Goal: Information Seeking & Learning: Learn about a topic

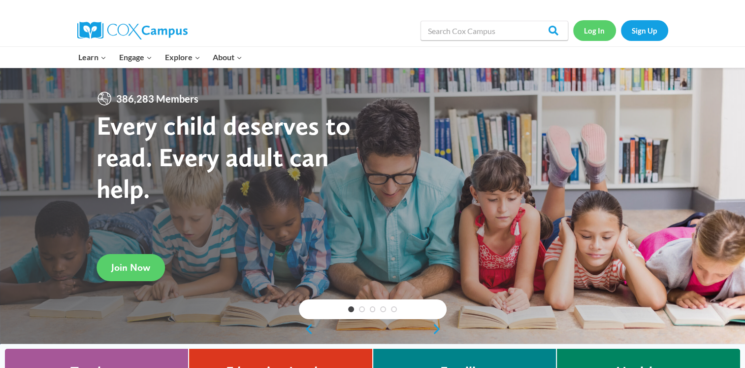
click at [603, 33] on link "Log In" at bounding box center [595, 30] width 43 height 20
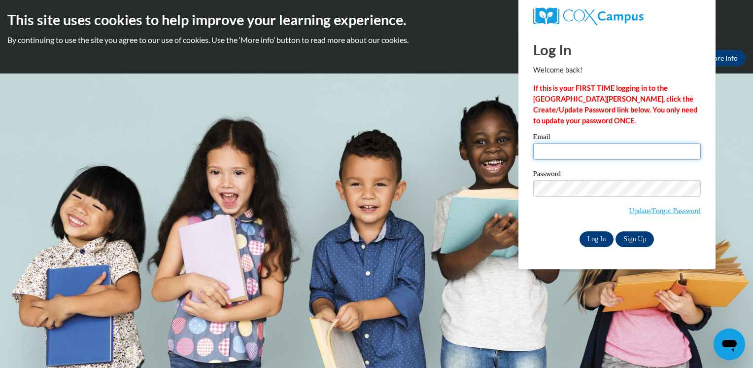
type input "tdunn1826@gmail.com"
click at [597, 240] on input "Log In" at bounding box center [596, 239] width 34 height 16
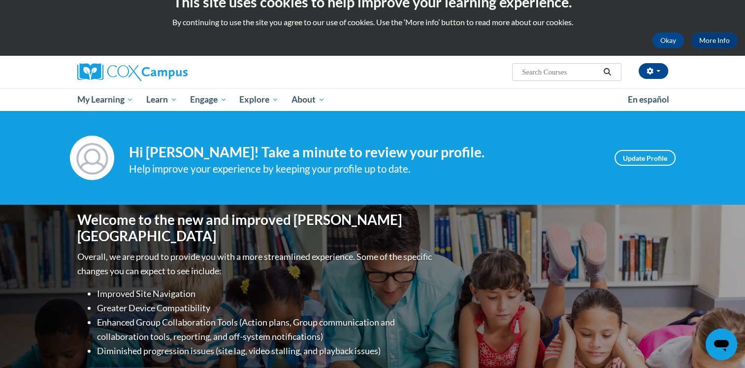
scroll to position [19, 0]
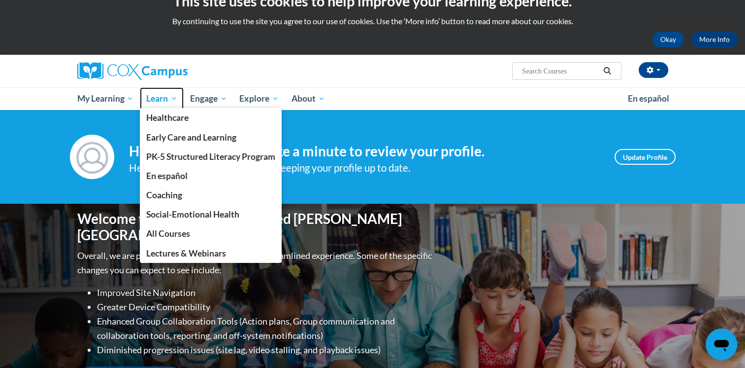
click at [173, 90] on link "Learn" at bounding box center [162, 98] width 44 height 23
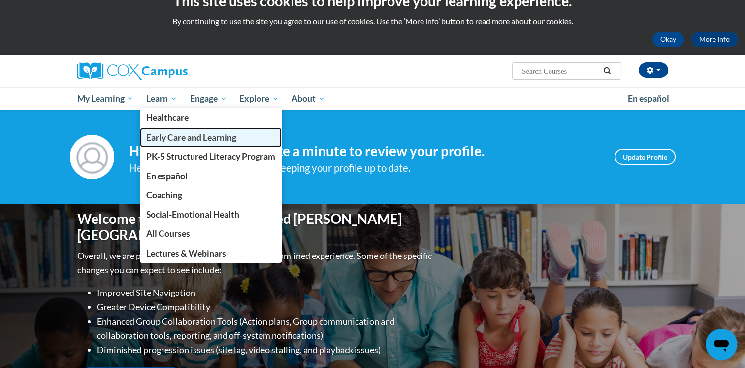
click at [173, 136] on span "Early Care and Learning" at bounding box center [191, 137] width 90 height 10
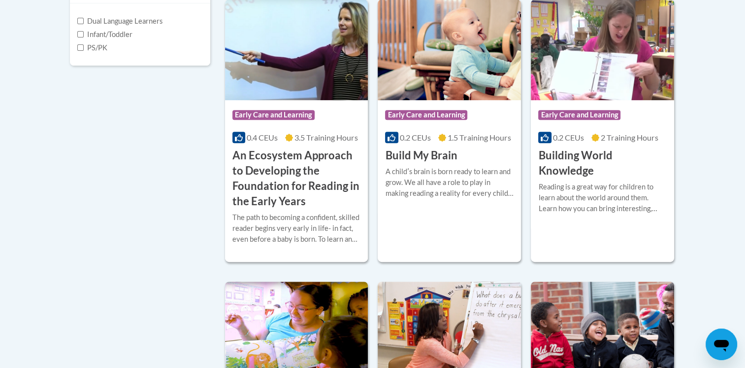
scroll to position [386, 0]
click at [396, 169] on div "A childʹs brain is born ready to learn and grow. We all have a role to play in …" at bounding box center [449, 182] width 129 height 33
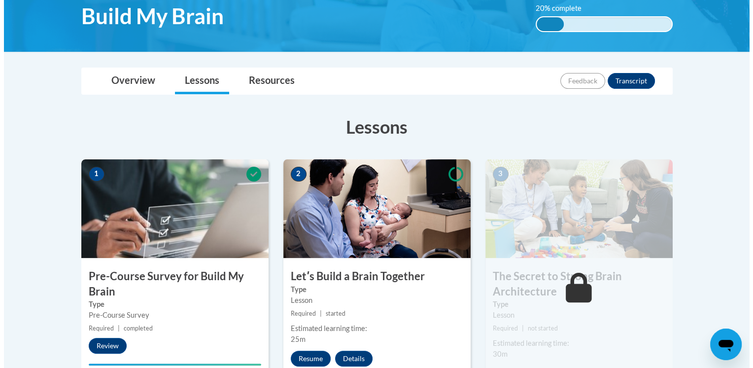
scroll to position [185, 0]
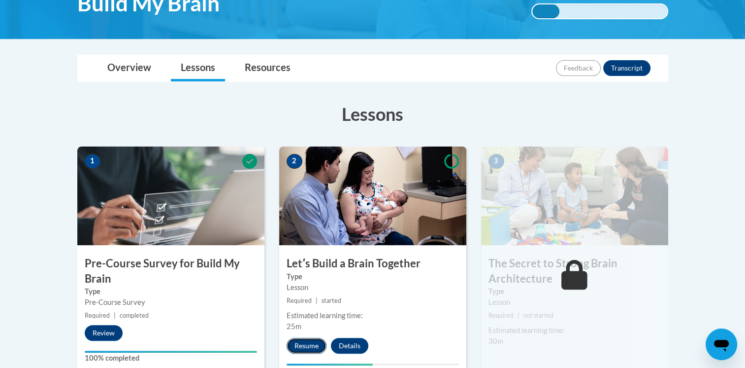
drag, startPoint x: 371, startPoint y: 274, endPoint x: 304, endPoint y: 348, distance: 99.8
click at [304, 348] on button "Resume" at bounding box center [307, 346] width 40 height 16
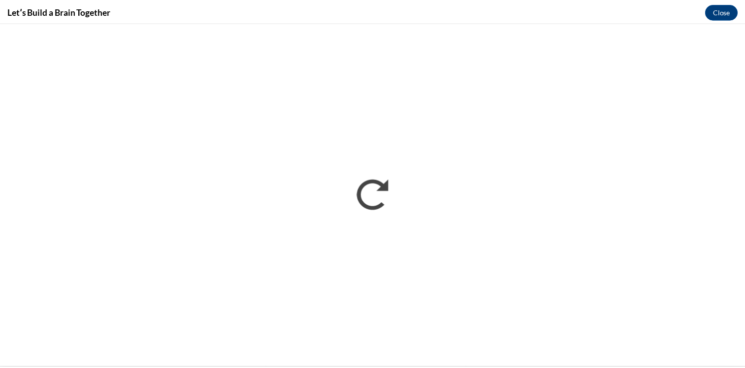
scroll to position [0, 0]
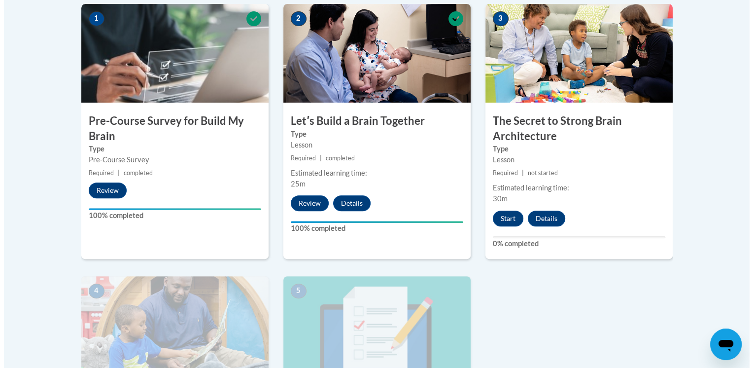
scroll to position [331, 0]
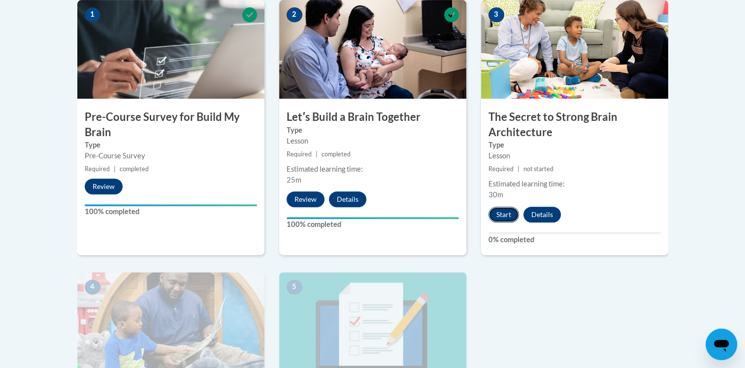
drag, startPoint x: 502, startPoint y: 219, endPoint x: 495, endPoint y: 210, distance: 11.2
click at [495, 210] on button "Start" at bounding box center [504, 214] width 31 height 16
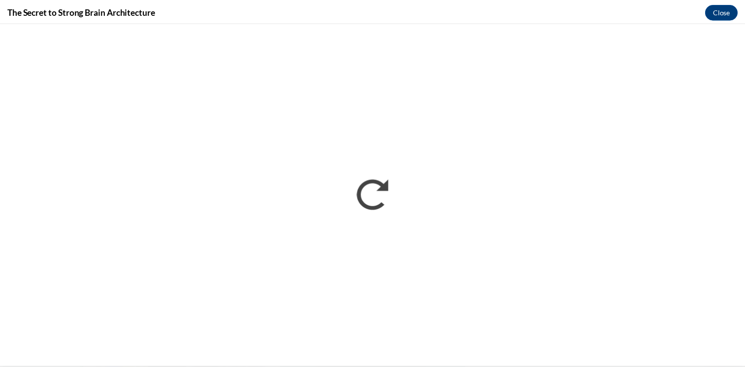
scroll to position [0, 0]
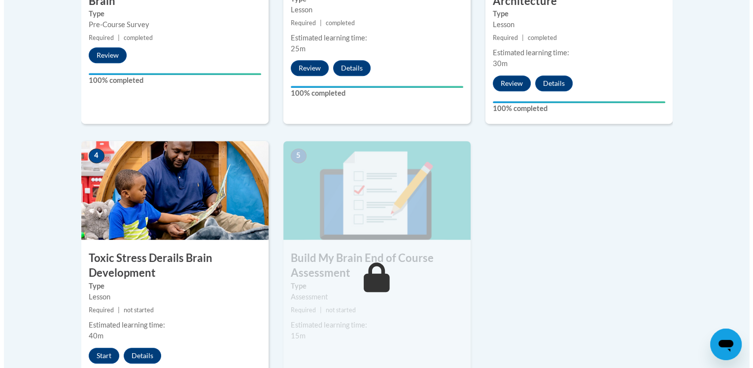
scroll to position [465, 0]
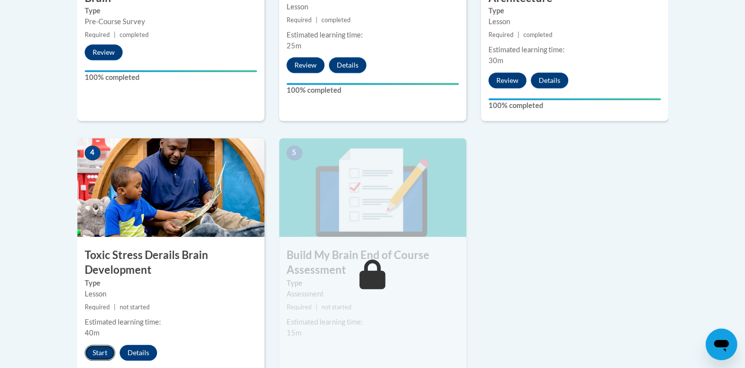
click at [100, 353] on button "Start" at bounding box center [100, 352] width 31 height 16
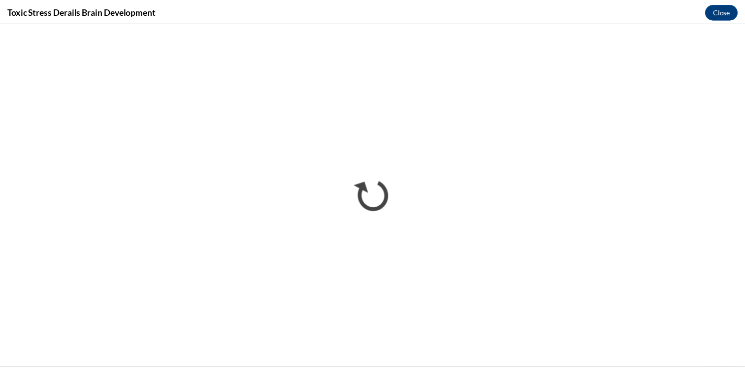
scroll to position [0, 0]
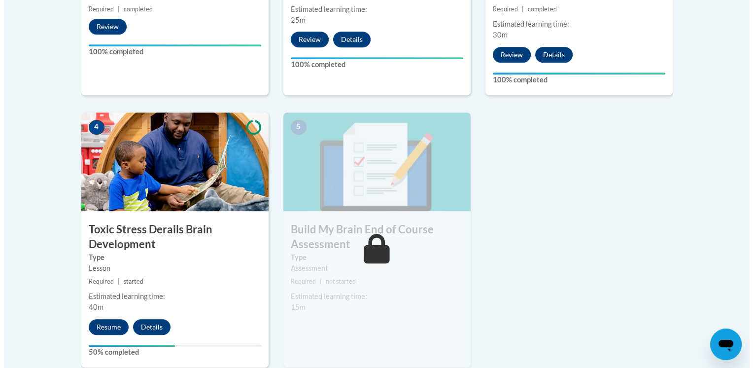
scroll to position [567, 0]
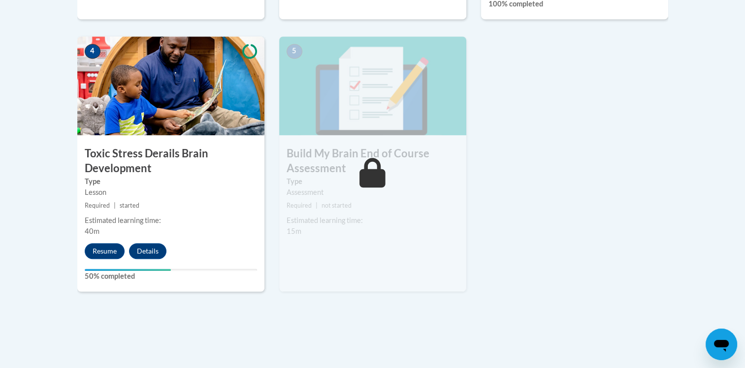
click at [102, 261] on div "4 Toxic Stress Derails Brain Development Type Lesson Required | started Estimat…" at bounding box center [170, 163] width 187 height 255
click at [102, 251] on button "Resume" at bounding box center [105, 251] width 40 height 16
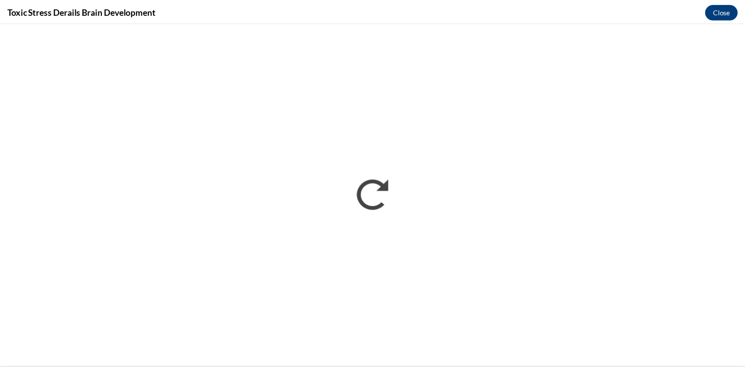
scroll to position [0, 0]
